Goal: Task Accomplishment & Management: Use online tool/utility

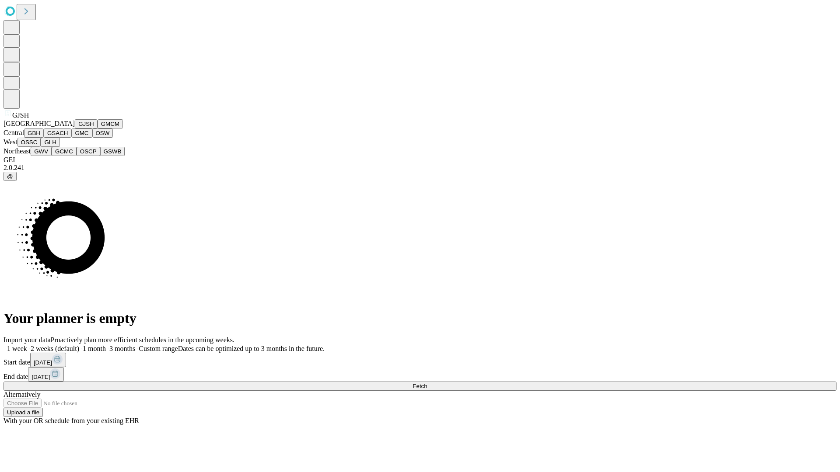
click at [75, 129] on button "GJSH" at bounding box center [86, 123] width 23 height 9
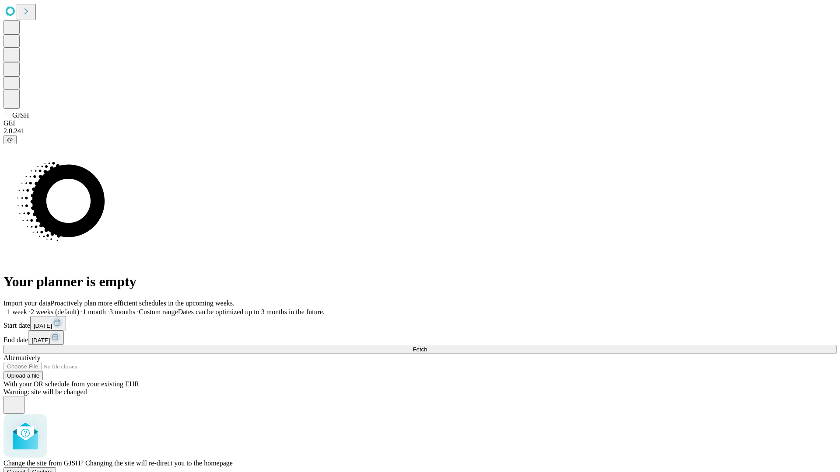
click at [53, 469] on span "Confirm" at bounding box center [42, 472] width 21 height 7
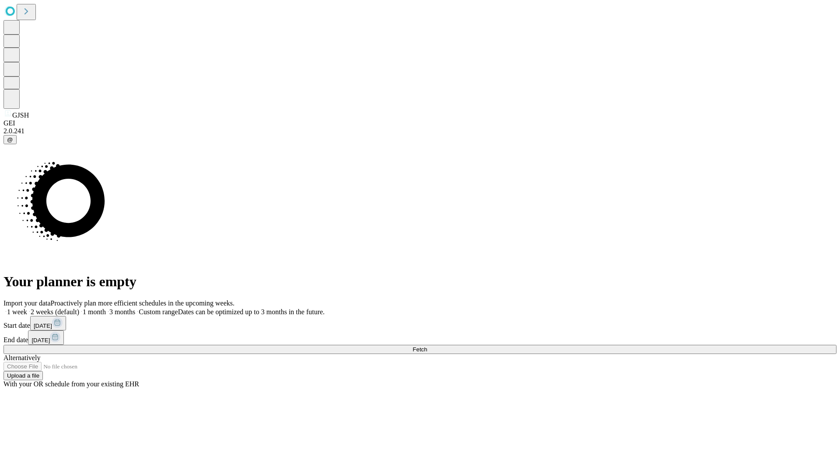
click at [106, 308] on label "1 month" at bounding box center [92, 311] width 27 height 7
click at [427, 346] on span "Fetch" at bounding box center [419, 349] width 14 height 7
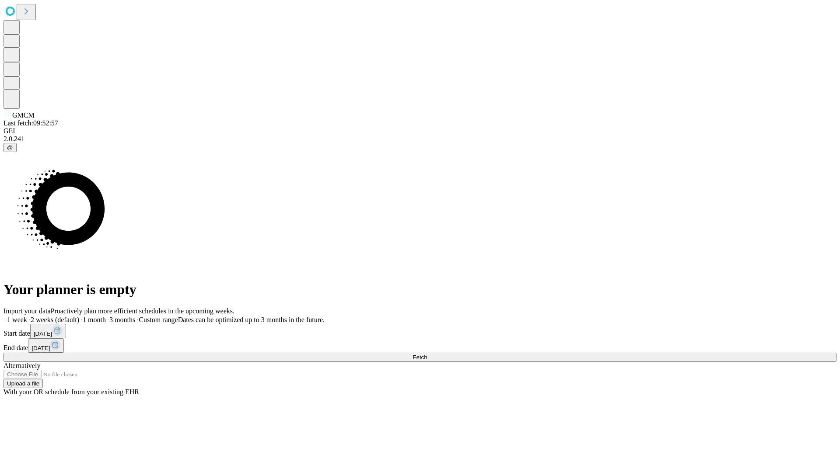
click at [106, 316] on label "1 month" at bounding box center [92, 319] width 27 height 7
click at [427, 354] on span "Fetch" at bounding box center [419, 357] width 14 height 7
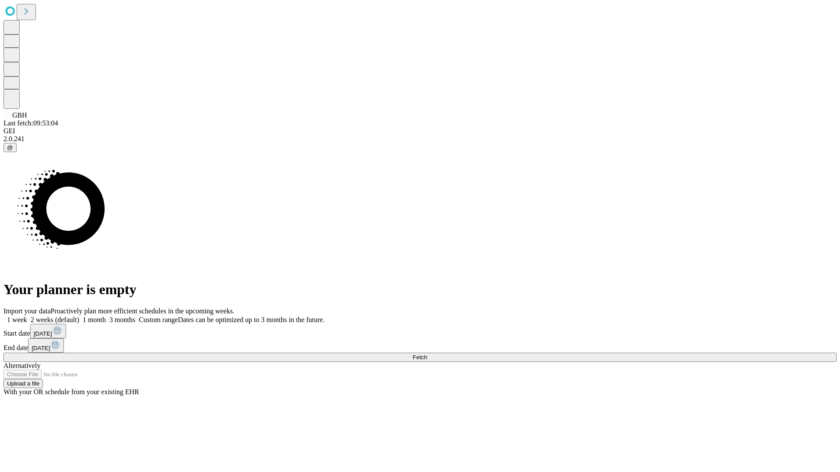
click at [106, 316] on label "1 month" at bounding box center [92, 319] width 27 height 7
click at [427, 354] on span "Fetch" at bounding box center [419, 357] width 14 height 7
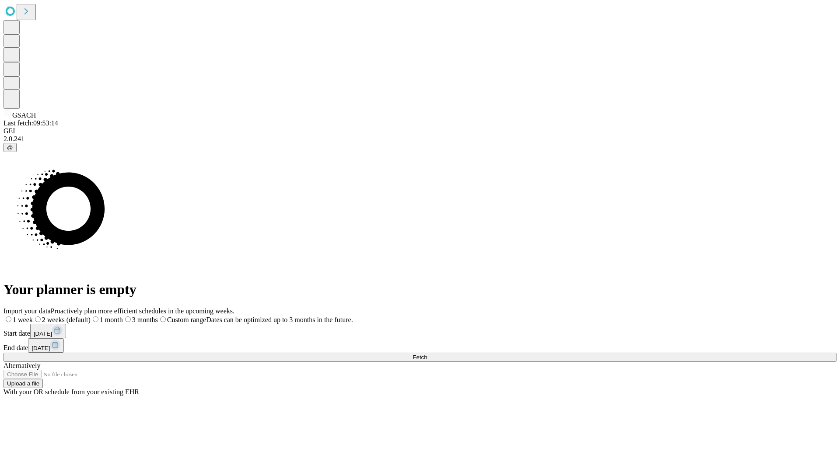
click at [123, 316] on label "1 month" at bounding box center [107, 319] width 32 height 7
click at [427, 354] on span "Fetch" at bounding box center [419, 357] width 14 height 7
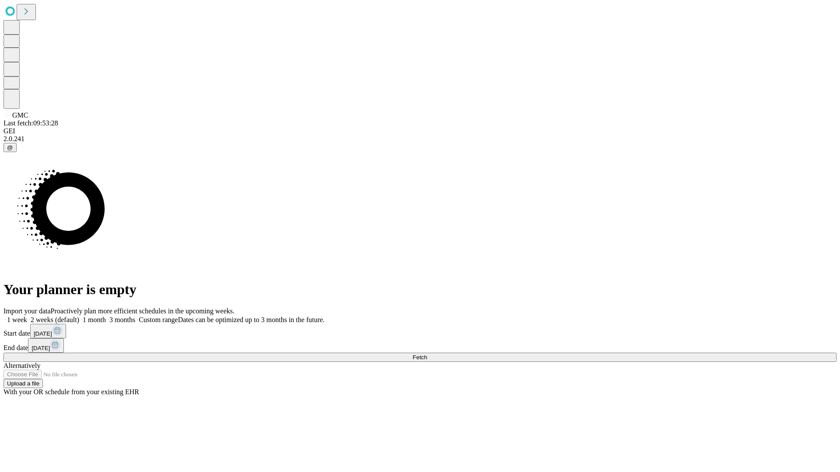
click at [106, 316] on label "1 month" at bounding box center [92, 319] width 27 height 7
click at [427, 354] on span "Fetch" at bounding box center [419, 357] width 14 height 7
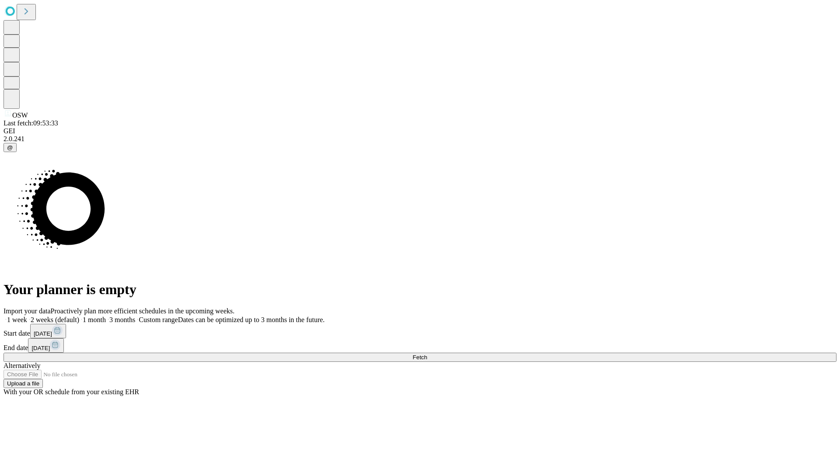
click at [106, 316] on label "1 month" at bounding box center [92, 319] width 27 height 7
click at [427, 354] on span "Fetch" at bounding box center [419, 357] width 14 height 7
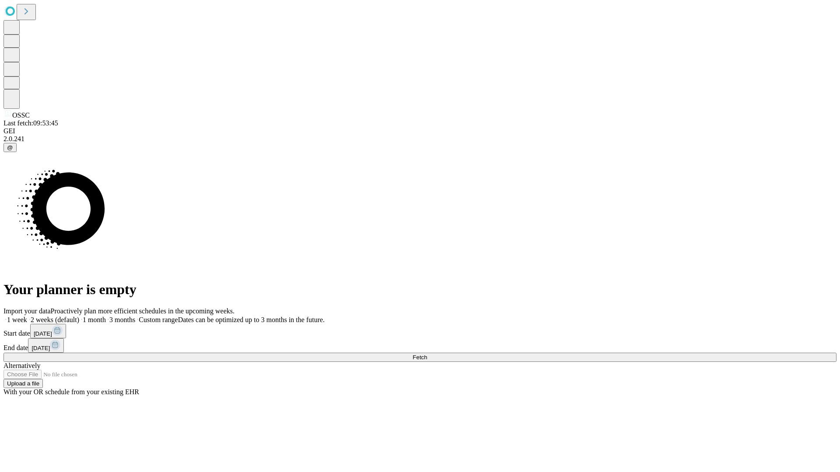
click at [427, 354] on span "Fetch" at bounding box center [419, 357] width 14 height 7
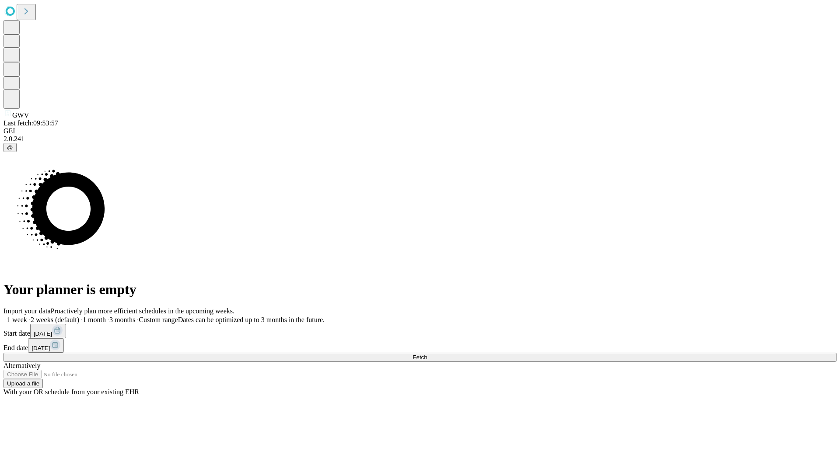
click at [106, 316] on label "1 month" at bounding box center [92, 319] width 27 height 7
click at [427, 354] on span "Fetch" at bounding box center [419, 357] width 14 height 7
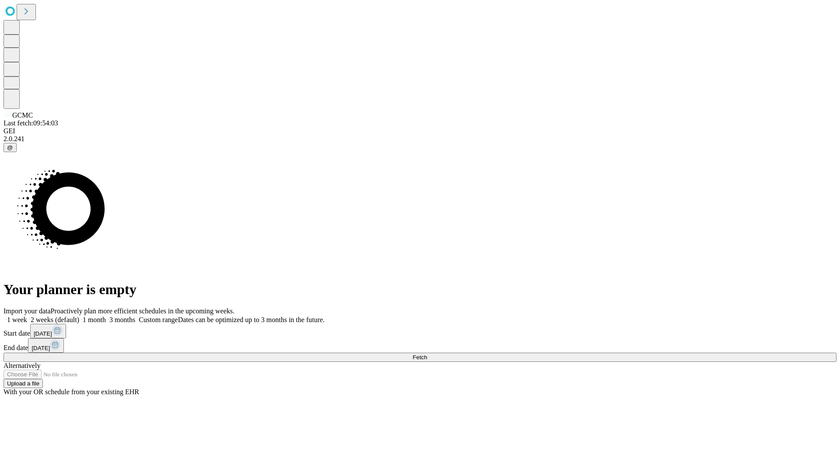
click at [106, 316] on label "1 month" at bounding box center [92, 319] width 27 height 7
click at [427, 354] on span "Fetch" at bounding box center [419, 357] width 14 height 7
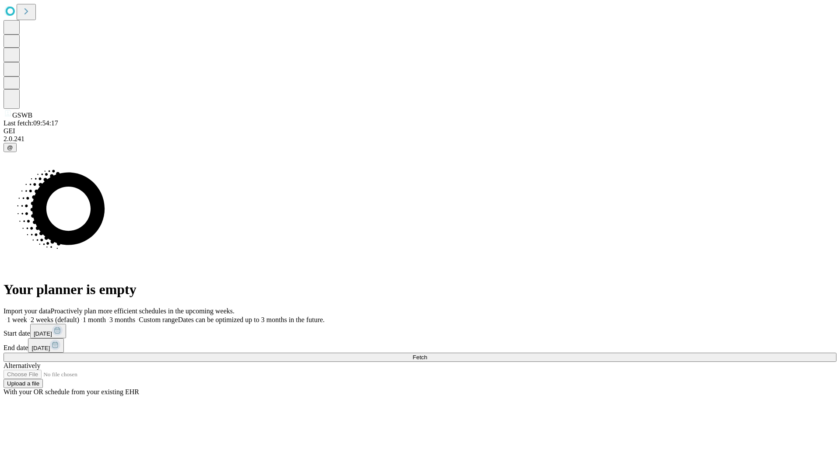
click at [106, 316] on label "1 month" at bounding box center [92, 319] width 27 height 7
click at [427, 354] on span "Fetch" at bounding box center [419, 357] width 14 height 7
